Goal: Entertainment & Leisure: Consume media (video, audio)

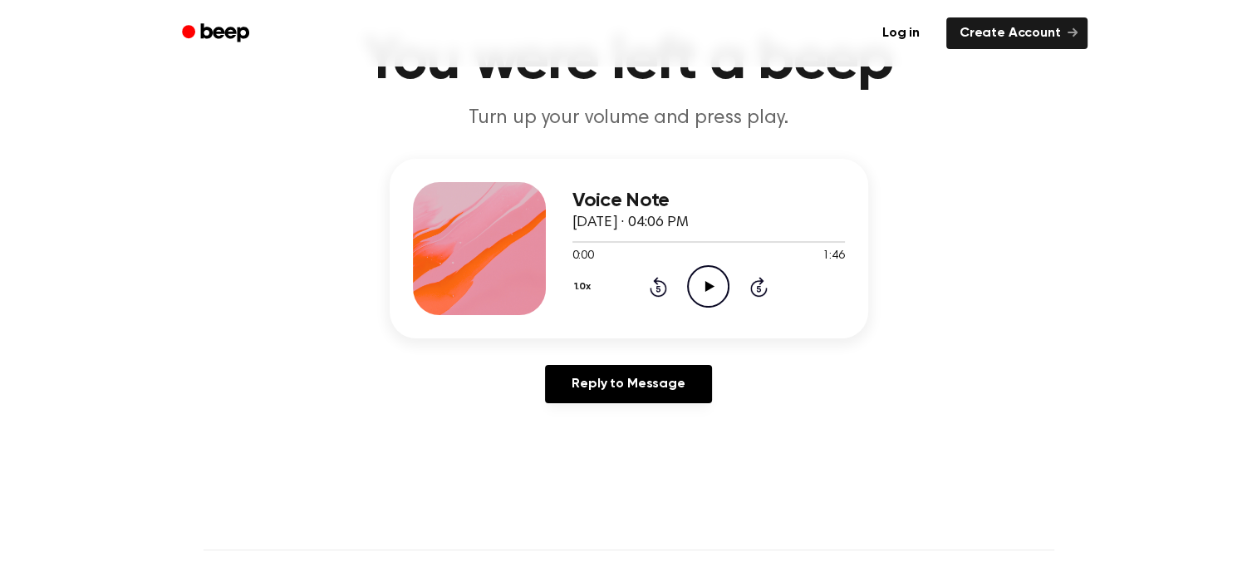
scroll to position [166, 0]
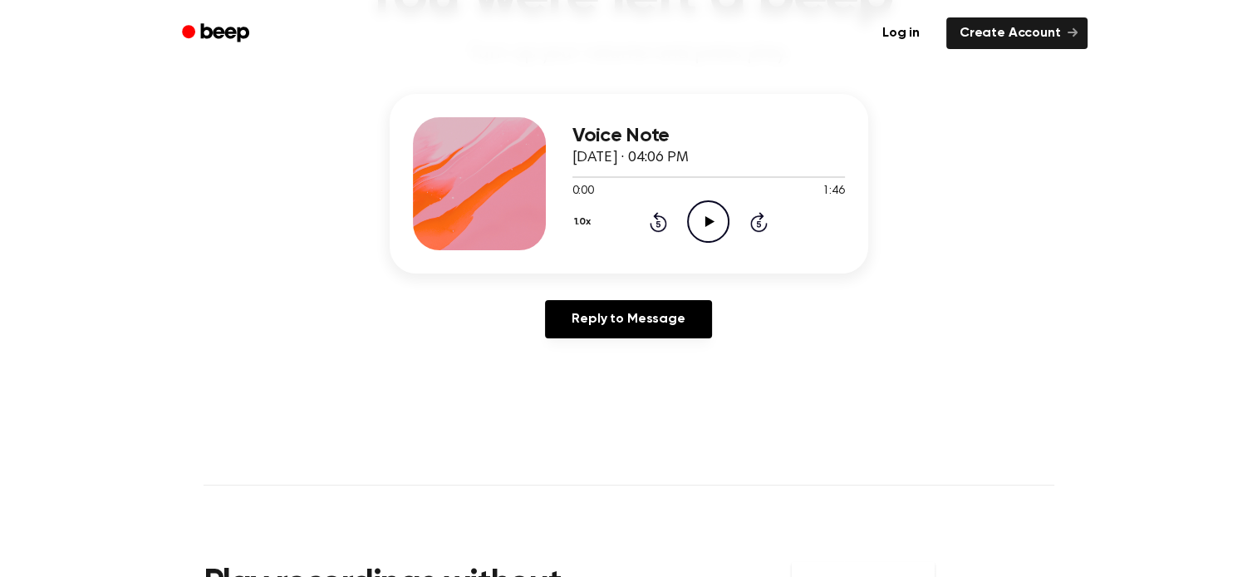
click at [1090, 451] on main "You were left a beep Turn up your volume and press play. Voice Note [DATE] · 04…" at bounding box center [628, 346] width 1257 height 1025
click at [697, 212] on icon "Play Audio" at bounding box center [708, 221] width 42 height 42
click at [653, 176] on div at bounding box center [709, 177] width 273 height 2
click at [710, 220] on icon at bounding box center [708, 221] width 7 height 11
click at [699, 176] on div at bounding box center [644, 177] width 143 height 2
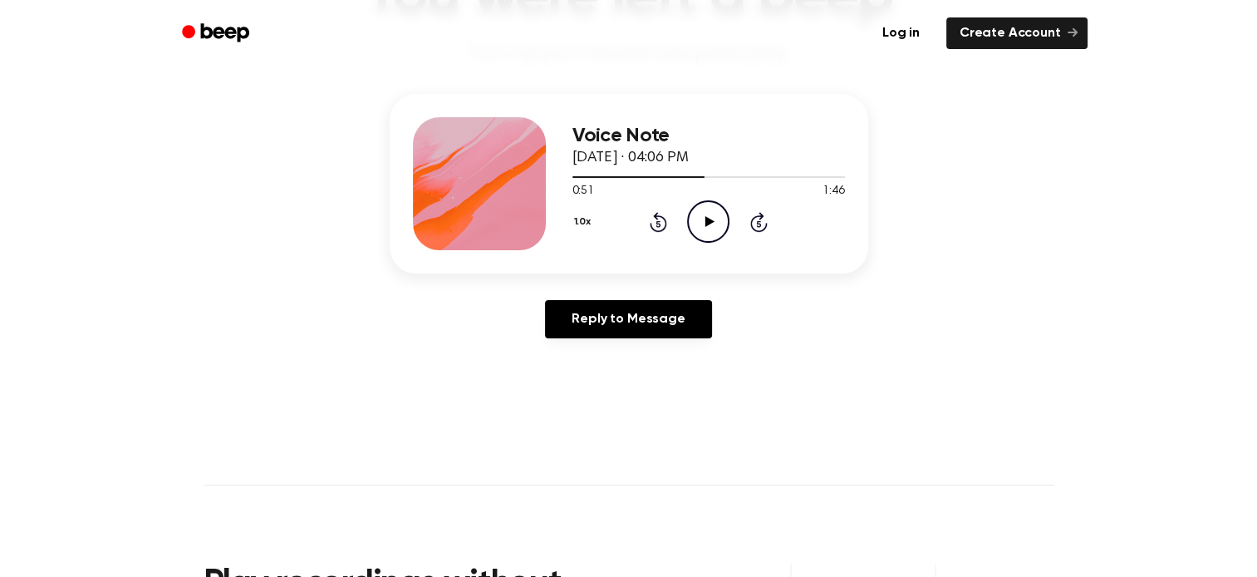
click at [707, 221] on icon at bounding box center [710, 221] width 9 height 11
click at [696, 176] on div at bounding box center [643, 177] width 140 height 2
click at [706, 218] on icon at bounding box center [708, 221] width 7 height 11
click at [707, 222] on icon at bounding box center [710, 221] width 9 height 11
click at [707, 222] on icon "Pause Audio" at bounding box center [708, 221] width 42 height 42
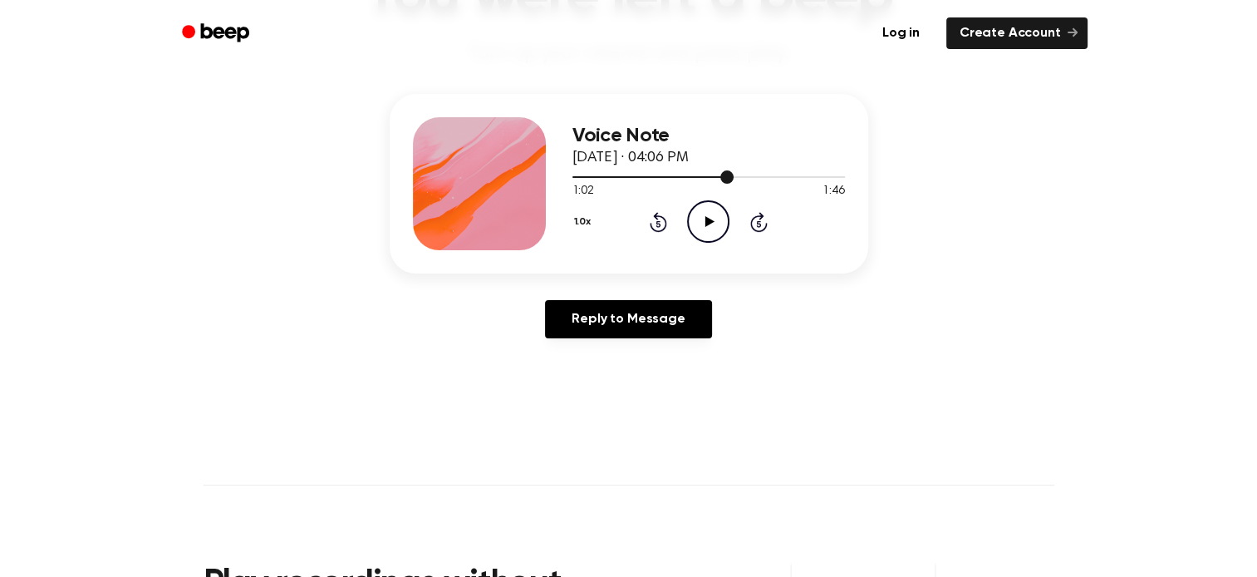
click at [718, 176] on div at bounding box center [654, 177] width 162 height 2
click at [711, 221] on icon at bounding box center [710, 221] width 9 height 11
click at [715, 175] on div at bounding box center [709, 176] width 273 height 13
click at [711, 218] on icon at bounding box center [708, 221] width 7 height 11
click at [706, 176] on div at bounding box center [649, 177] width 152 height 2
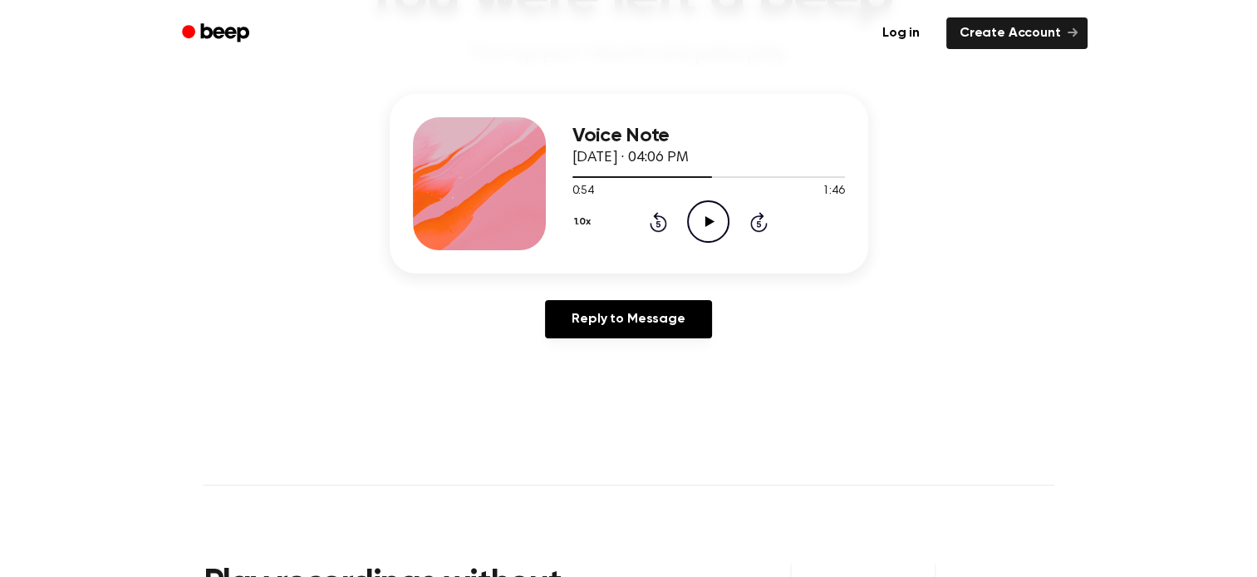
click at [711, 219] on icon at bounding box center [710, 221] width 9 height 11
click at [711, 219] on icon at bounding box center [708, 221] width 7 height 11
click at [712, 220] on icon at bounding box center [710, 221] width 9 height 11
click at [711, 220] on icon at bounding box center [708, 221] width 7 height 11
click at [731, 176] on div at bounding box center [665, 177] width 185 height 2
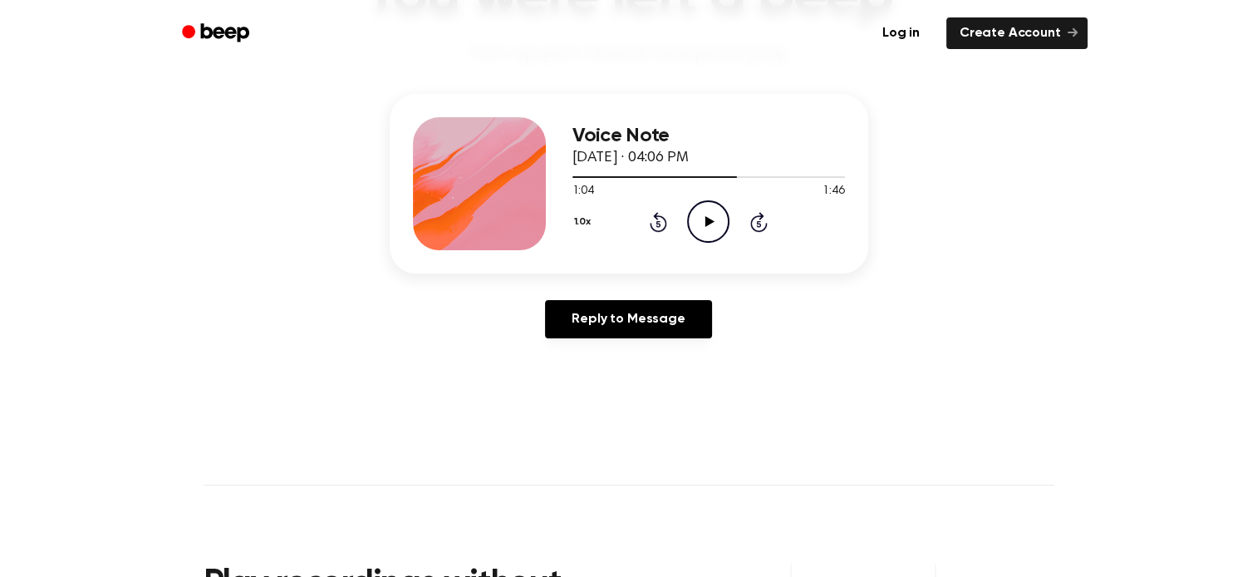
click at [711, 219] on icon "Play Audio" at bounding box center [708, 221] width 42 height 42
click at [711, 219] on icon at bounding box center [708, 221] width 7 height 11
click at [711, 219] on icon "Play Audio" at bounding box center [708, 221] width 42 height 42
click at [711, 219] on icon at bounding box center [708, 221] width 7 height 11
click at [708, 217] on icon "Play Audio" at bounding box center [708, 221] width 42 height 42
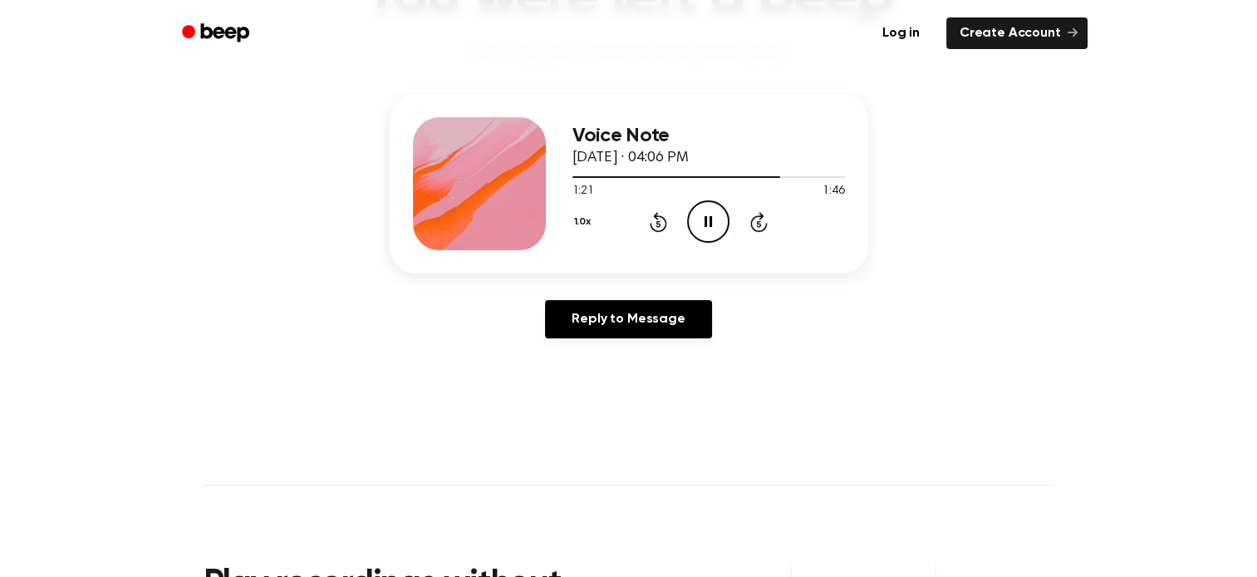
click at [708, 217] on icon "Pause Audio" at bounding box center [708, 221] width 42 height 42
click at [758, 176] on div at bounding box center [677, 177] width 209 height 2
click at [712, 219] on icon "Play Audio" at bounding box center [708, 221] width 42 height 42
click at [712, 219] on icon "Pause Audio" at bounding box center [708, 221] width 42 height 42
click at [758, 176] on div at bounding box center [674, 177] width 202 height 2
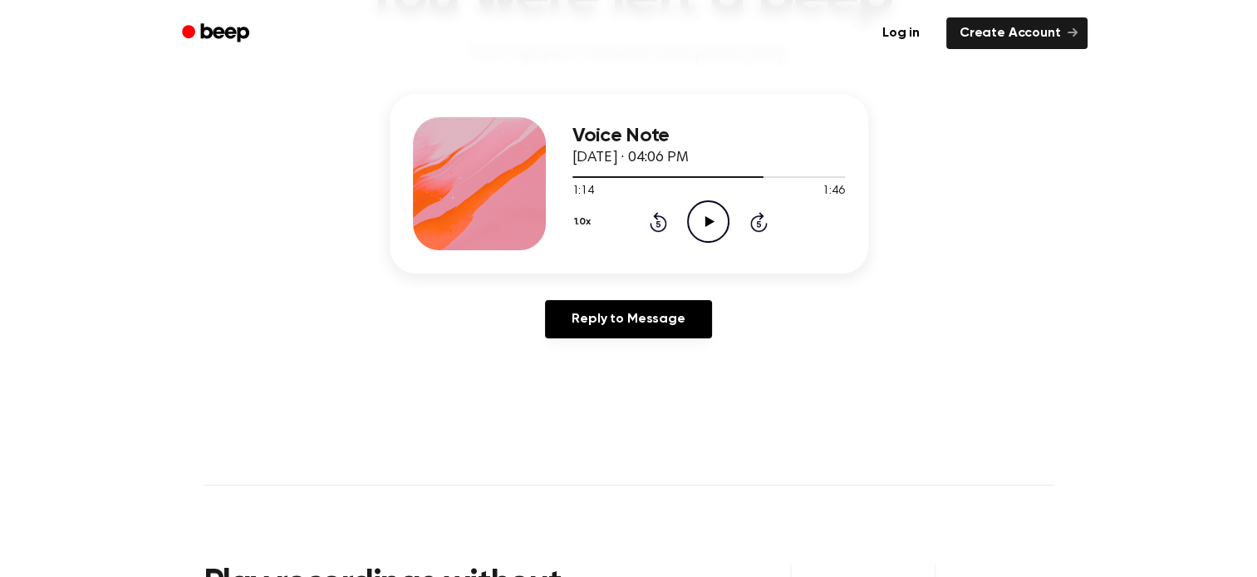
click at [711, 219] on icon "Play Audio" at bounding box center [708, 221] width 42 height 42
click at [711, 219] on icon at bounding box center [708, 221] width 7 height 11
click at [763, 175] on div at bounding box center [709, 176] width 273 height 13
click at [711, 219] on icon "Play Audio" at bounding box center [708, 221] width 42 height 42
click at [711, 219] on icon at bounding box center [708, 221] width 7 height 11
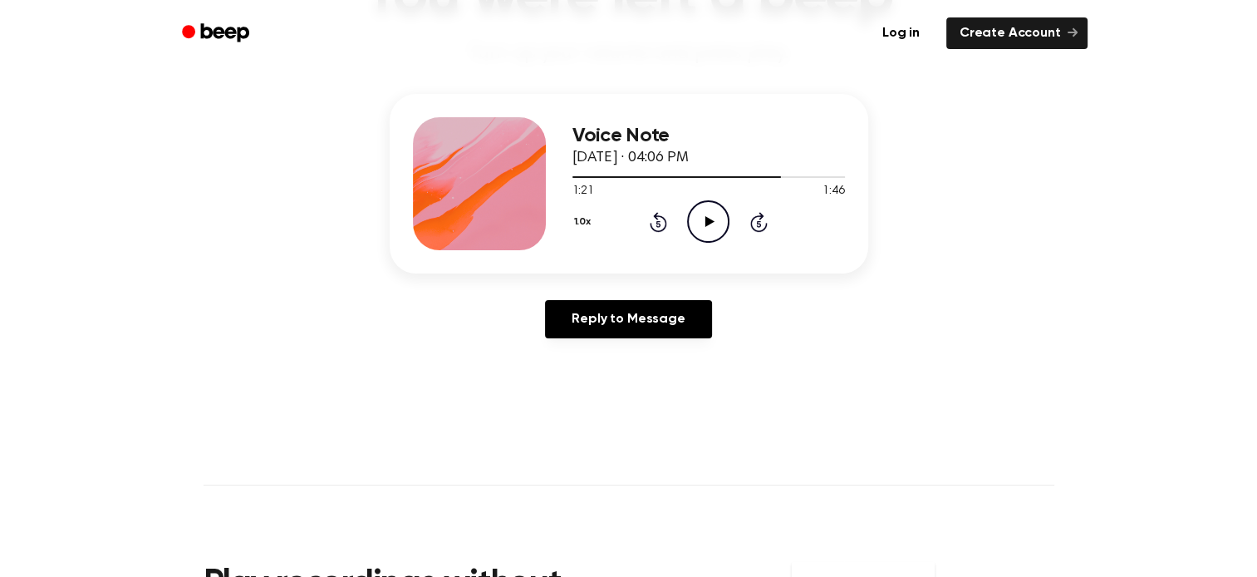
click at [711, 220] on icon at bounding box center [710, 221] width 9 height 11
click at [711, 220] on icon at bounding box center [708, 221] width 7 height 11
click at [785, 177] on div at bounding box center [687, 177] width 228 height 2
click at [775, 178] on div at bounding box center [709, 176] width 273 height 13
click at [708, 219] on icon at bounding box center [710, 221] width 9 height 11
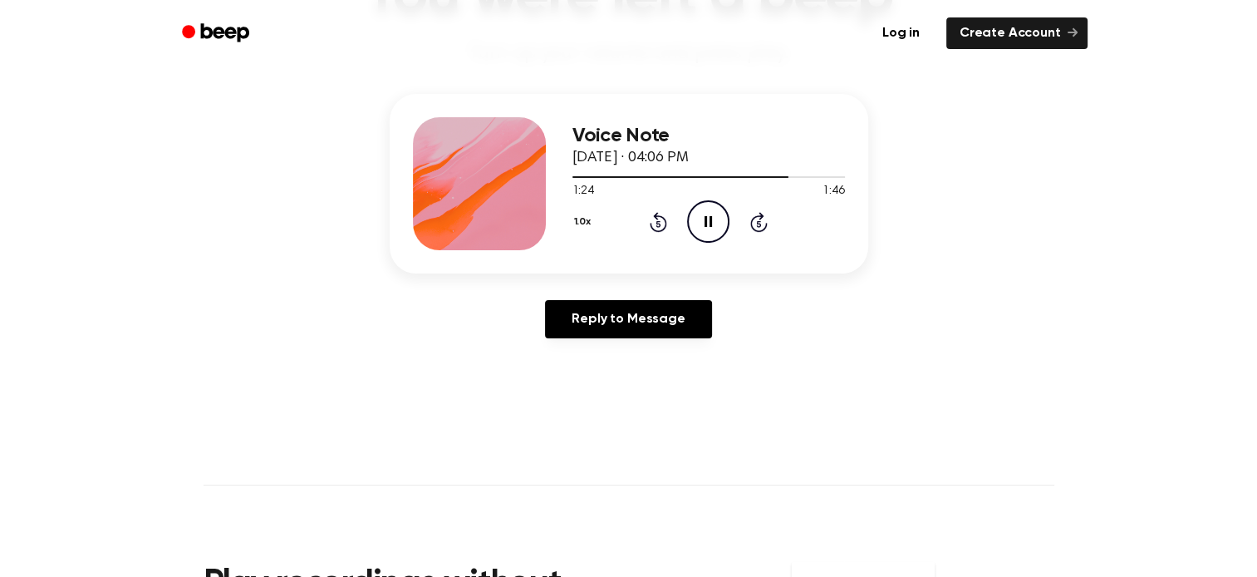
click at [708, 219] on icon "Pause Audio" at bounding box center [708, 221] width 42 height 42
click at [708, 219] on icon at bounding box center [710, 221] width 9 height 11
click at [773, 176] on div at bounding box center [684, 177] width 223 height 2
click at [706, 216] on icon at bounding box center [708, 221] width 7 height 11
click at [710, 220] on icon at bounding box center [710, 221] width 9 height 11
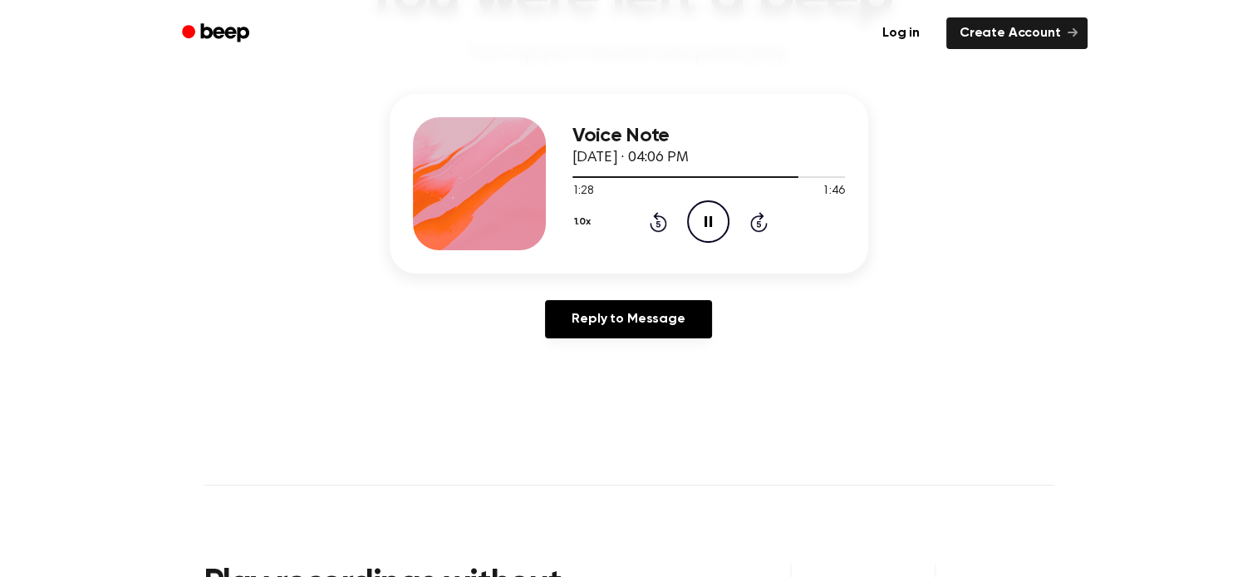
click at [711, 210] on icon "Pause Audio" at bounding box center [708, 221] width 42 height 42
click at [711, 220] on icon at bounding box center [710, 221] width 9 height 11
click at [711, 220] on icon at bounding box center [708, 221] width 7 height 11
click at [711, 220] on icon at bounding box center [710, 221] width 9 height 11
click at [711, 220] on icon at bounding box center [708, 221] width 7 height 11
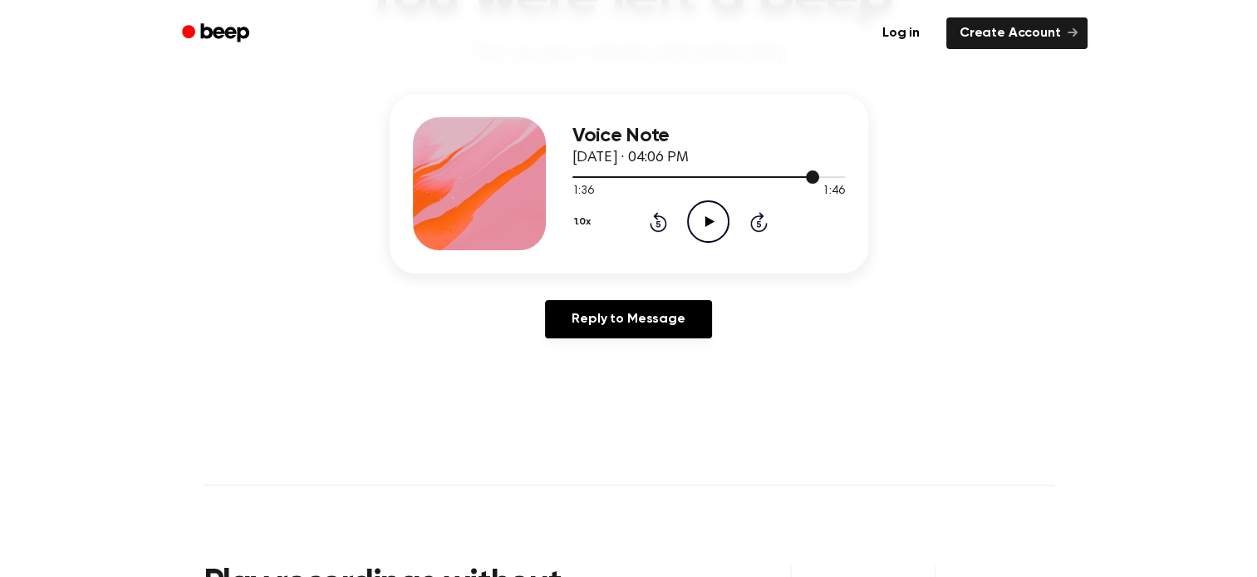
click at [796, 175] on div at bounding box center [709, 176] width 273 height 13
click at [711, 219] on icon "Play Audio" at bounding box center [708, 221] width 42 height 42
click at [711, 219] on icon at bounding box center [708, 221] width 7 height 11
click at [636, 175] on div at bounding box center [709, 176] width 273 height 13
click at [708, 218] on icon at bounding box center [710, 221] width 9 height 11
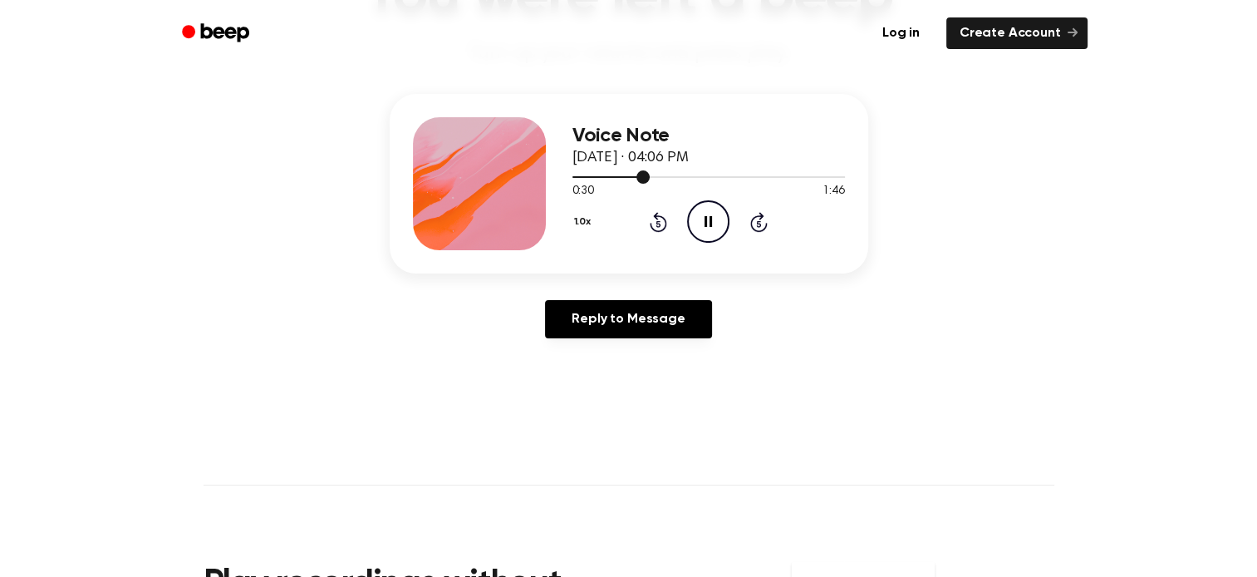
click at [656, 176] on div at bounding box center [709, 177] width 273 height 2
click at [672, 176] on div at bounding box center [709, 177] width 273 height 2
click at [691, 177] on div at bounding box center [709, 177] width 273 height 2
click at [707, 218] on icon "Pause Audio" at bounding box center [708, 221] width 42 height 42
